Goal: Task Accomplishment & Management: Manage account settings

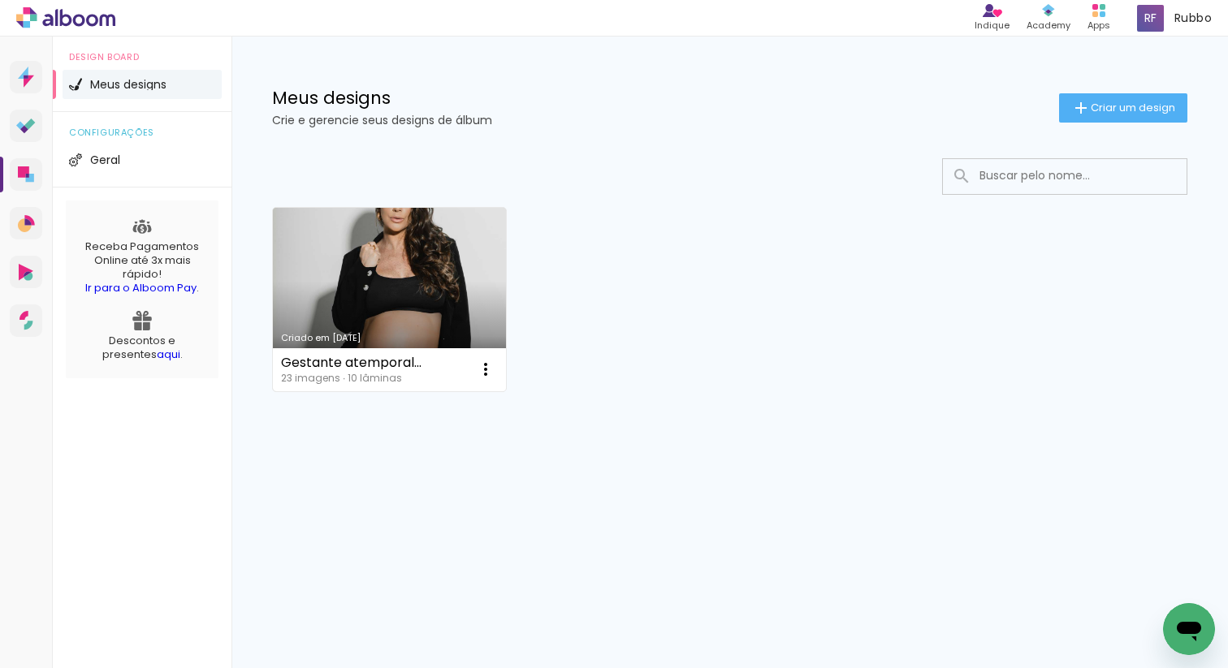
click at [443, 290] on link "Criado em [DATE]" at bounding box center [389, 300] width 233 height 184
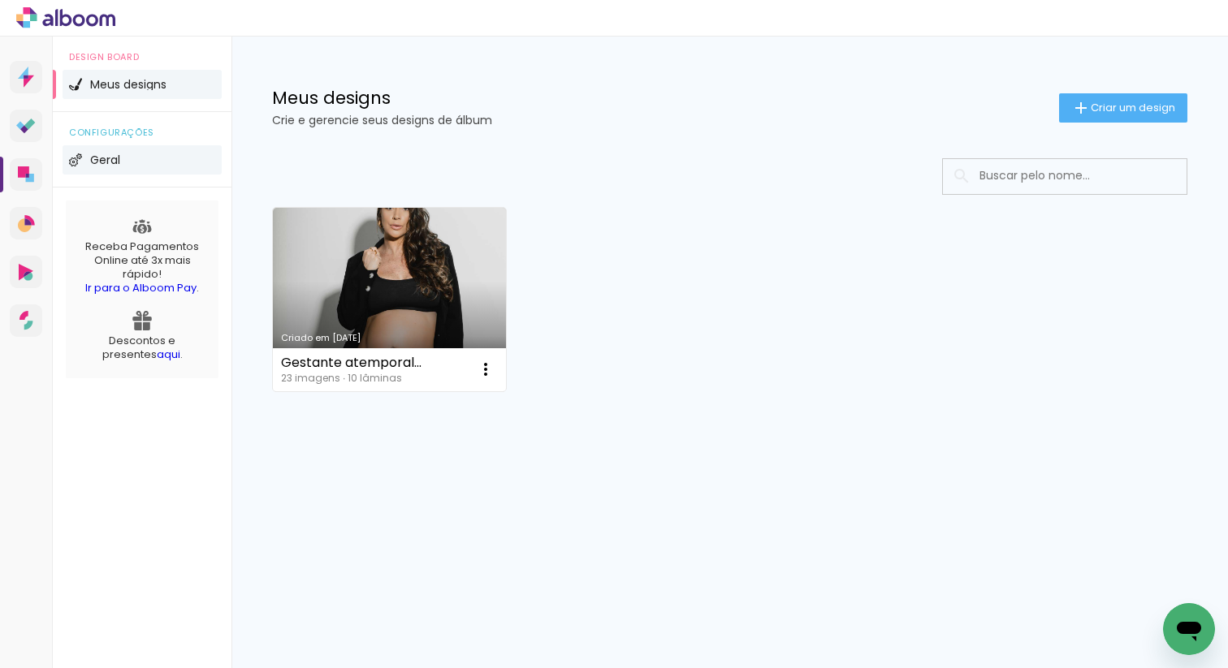
click at [139, 159] on li "Geral" at bounding box center [142, 159] width 159 height 29
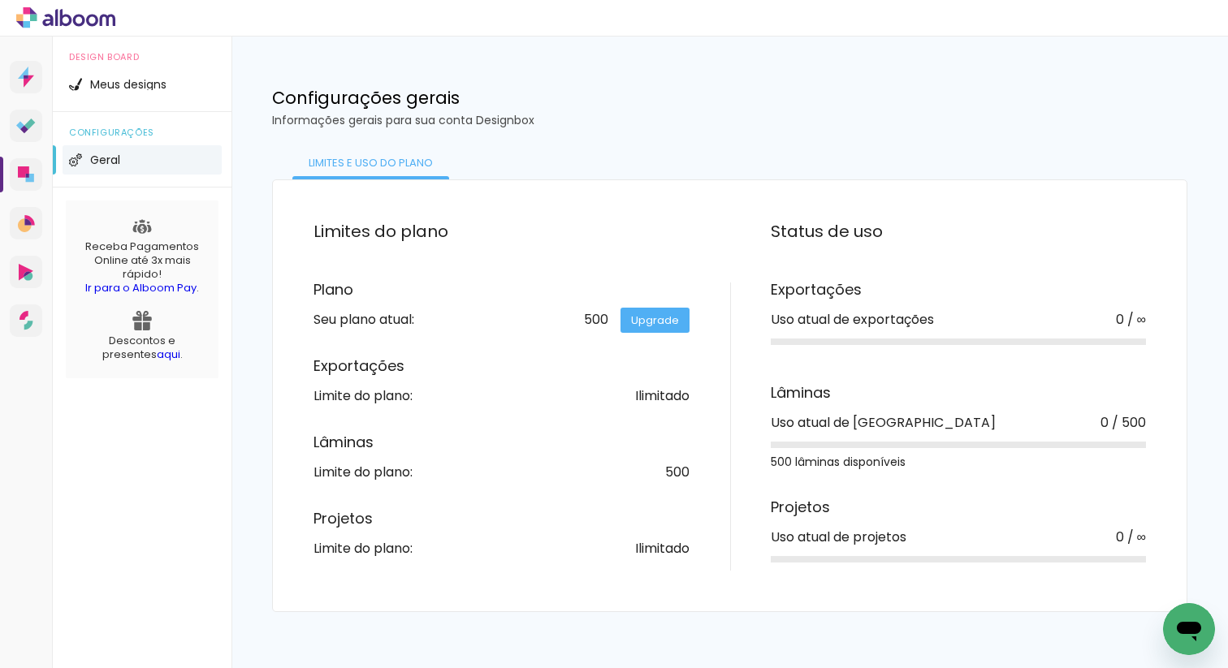
click at [161, 284] on link "Ir para o Alboom Pay" at bounding box center [140, 287] width 111 height 15
